Goal: Task Accomplishment & Management: Manage account settings

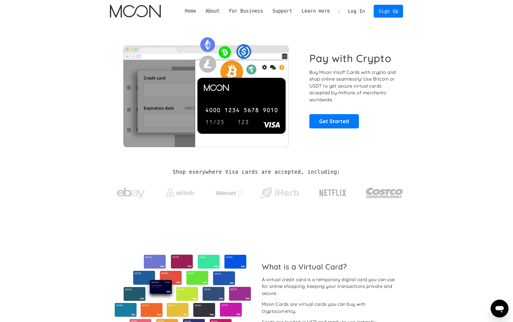
click at [359, 11] on link "Log In" at bounding box center [356, 11] width 26 height 12
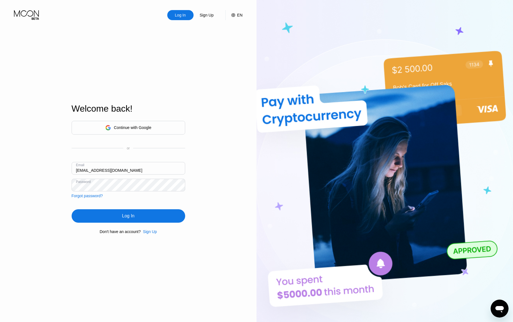
click at [115, 216] on div "Log In" at bounding box center [129, 215] width 114 height 13
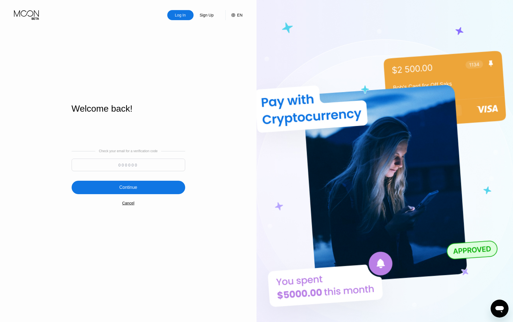
click at [120, 164] on input at bounding box center [129, 165] width 114 height 13
paste input "504800"
type input "504800"
click at [123, 186] on div "Continue" at bounding box center [128, 188] width 18 height 6
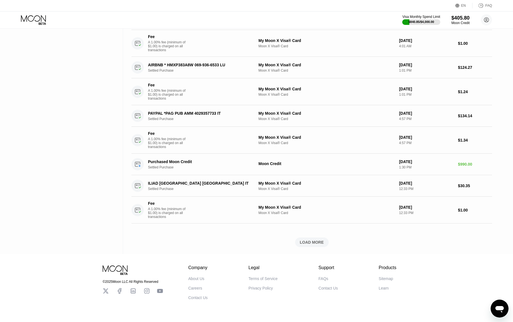
scroll to position [408, 0]
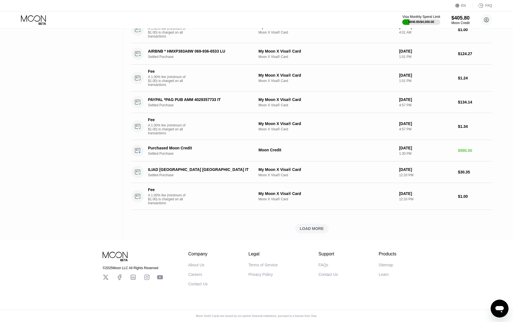
click at [309, 231] on div "LOAD MORE" at bounding box center [312, 228] width 24 height 5
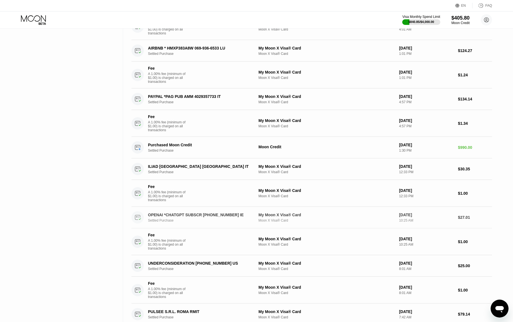
scroll to position [0, 0]
